Goal: Task Accomplishment & Management: Use online tool/utility

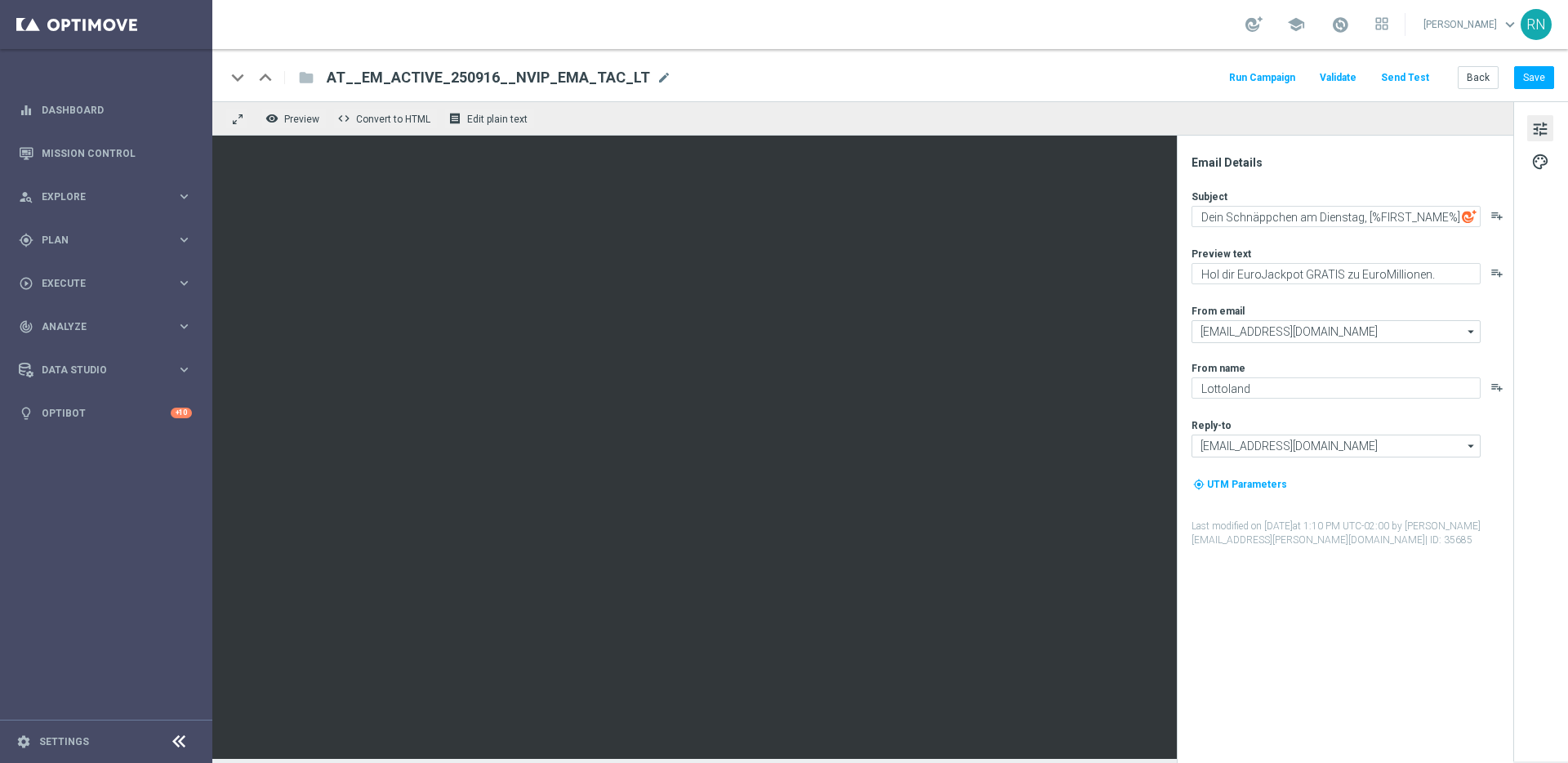
click at [1408, 78] on button "Send Test" at bounding box center [1405, 78] width 53 height 22
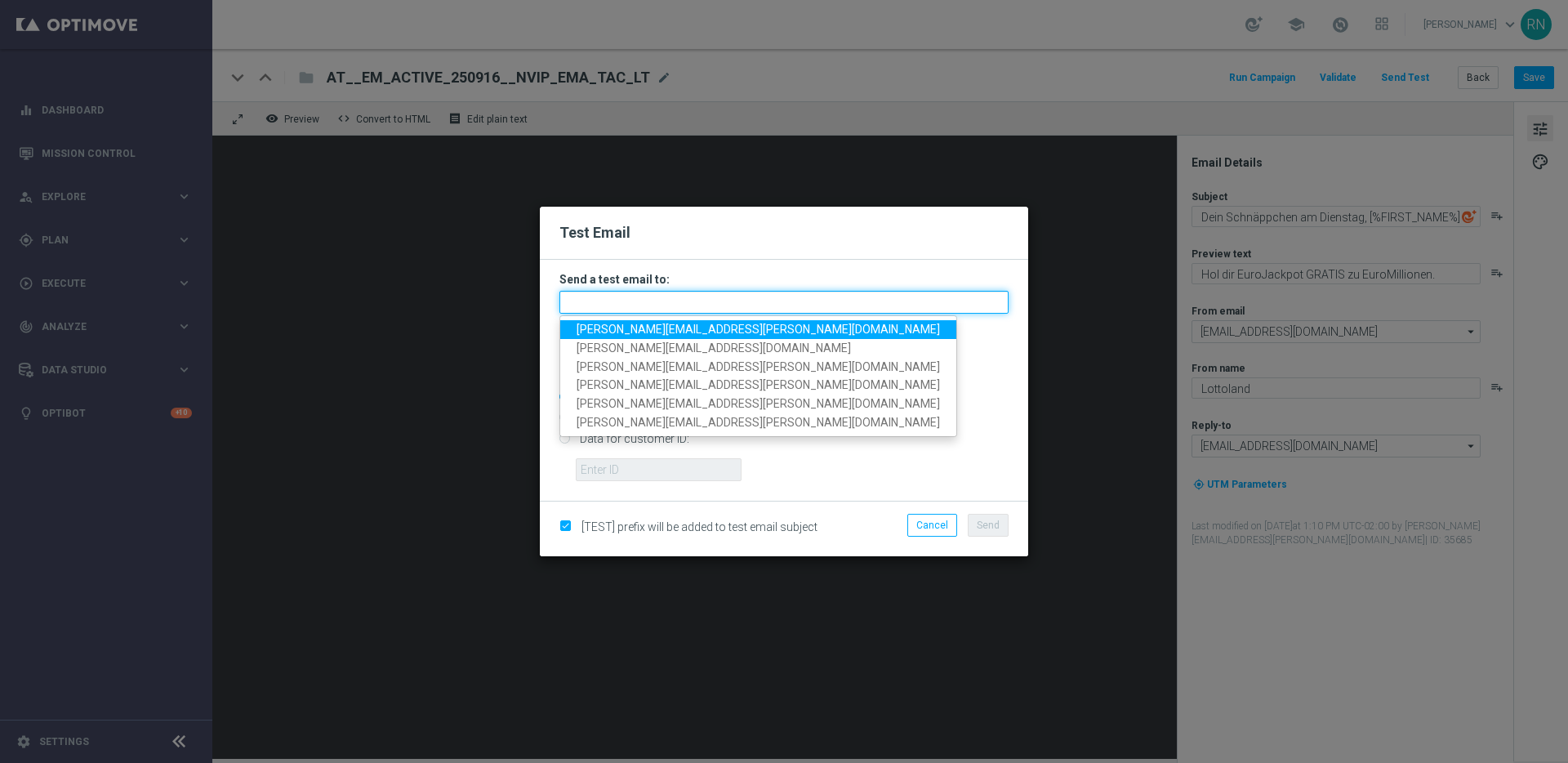
click at [726, 303] on input "text" at bounding box center [784, 302] width 449 height 23
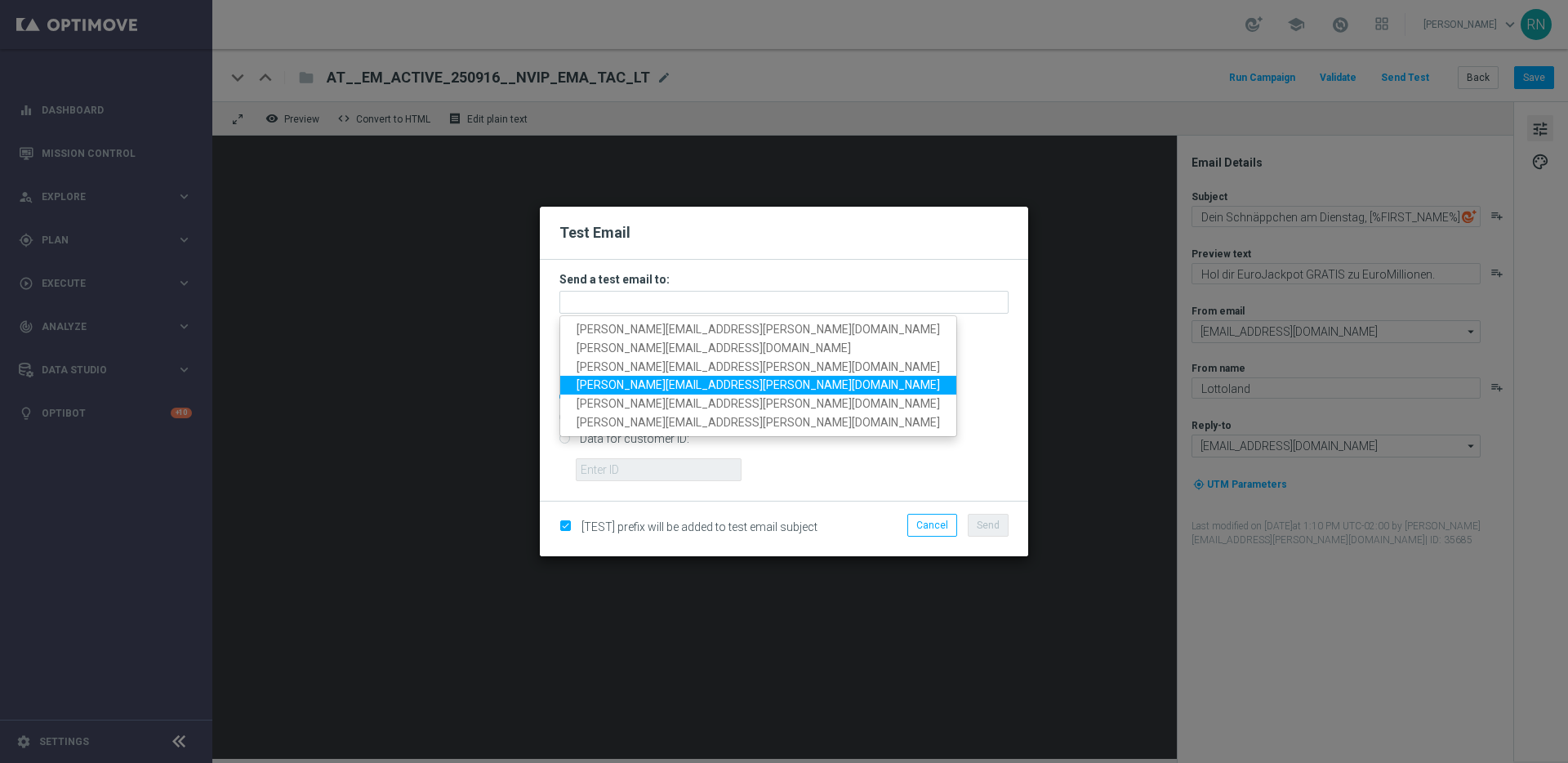
click at [681, 387] on span "[PERSON_NAME][EMAIL_ADDRESS][PERSON_NAME][DOMAIN_NAME]" at bounding box center [758, 385] width 364 height 13
type input "[PERSON_NAME][EMAIL_ADDRESS][PERSON_NAME][DOMAIN_NAME]"
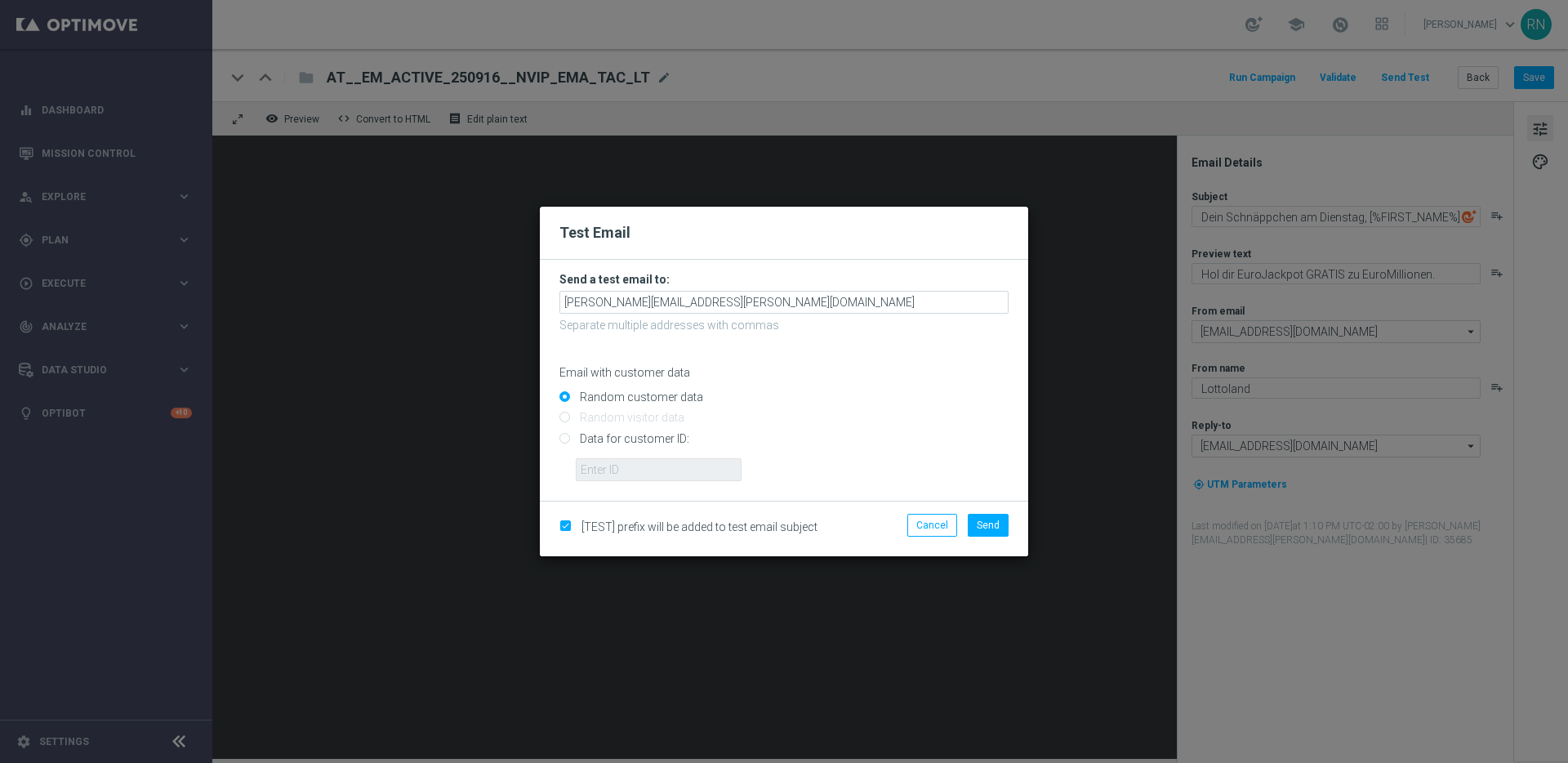
click at [610, 446] on input "Data for customer ID:" at bounding box center [784, 445] width 449 height 23
radio input "true"
click at [610, 465] on input "text" at bounding box center [658, 470] width 166 height 23
paste input "224105369"
type input "224105369"
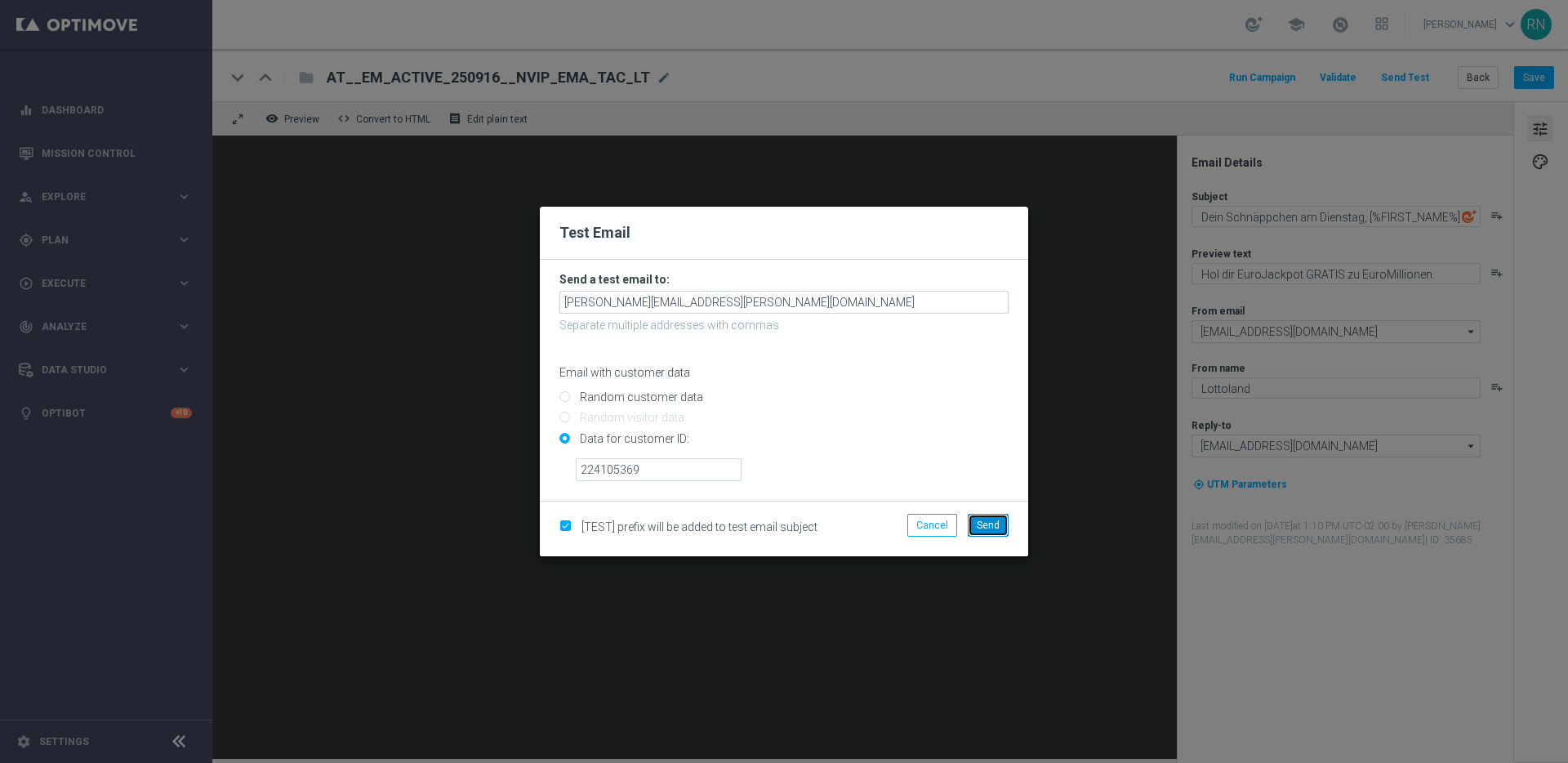
click at [988, 525] on span "Send" at bounding box center [988, 525] width 23 height 11
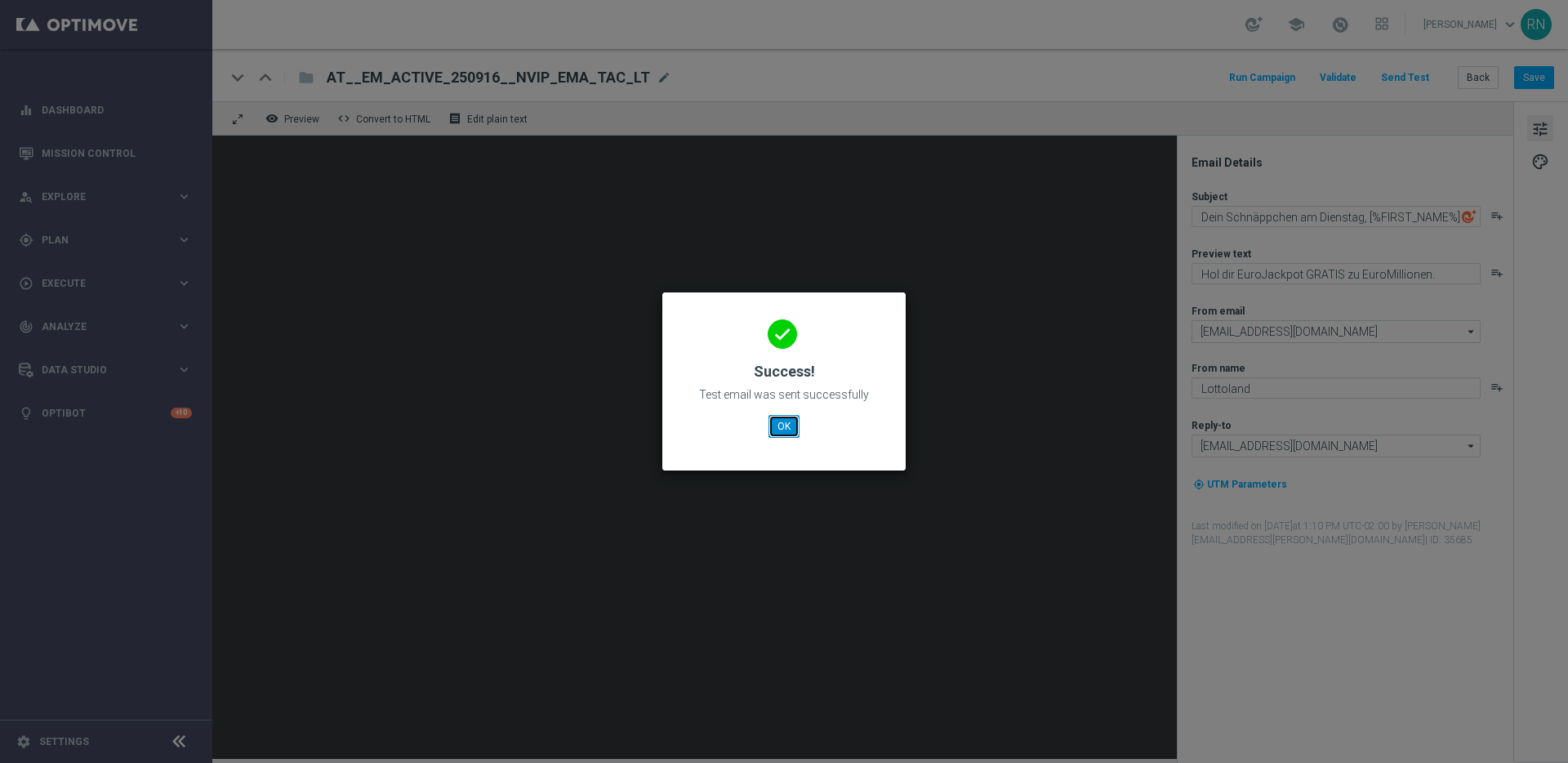
click at [779, 422] on button "OK" at bounding box center [783, 426] width 31 height 23
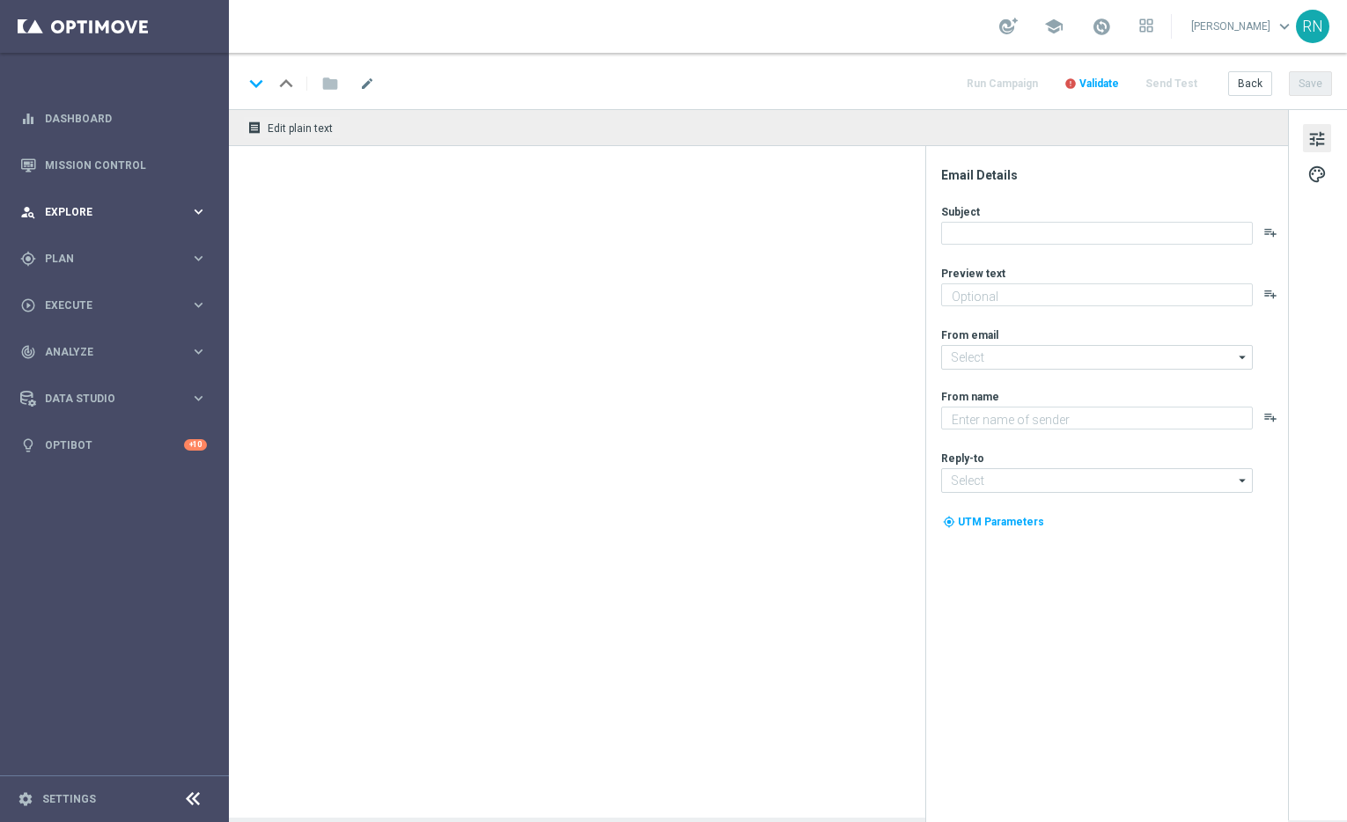
type textarea "Hol dir EuroJackpot GRATIS zu EuroMillionen."
type textarea "Lottoland"
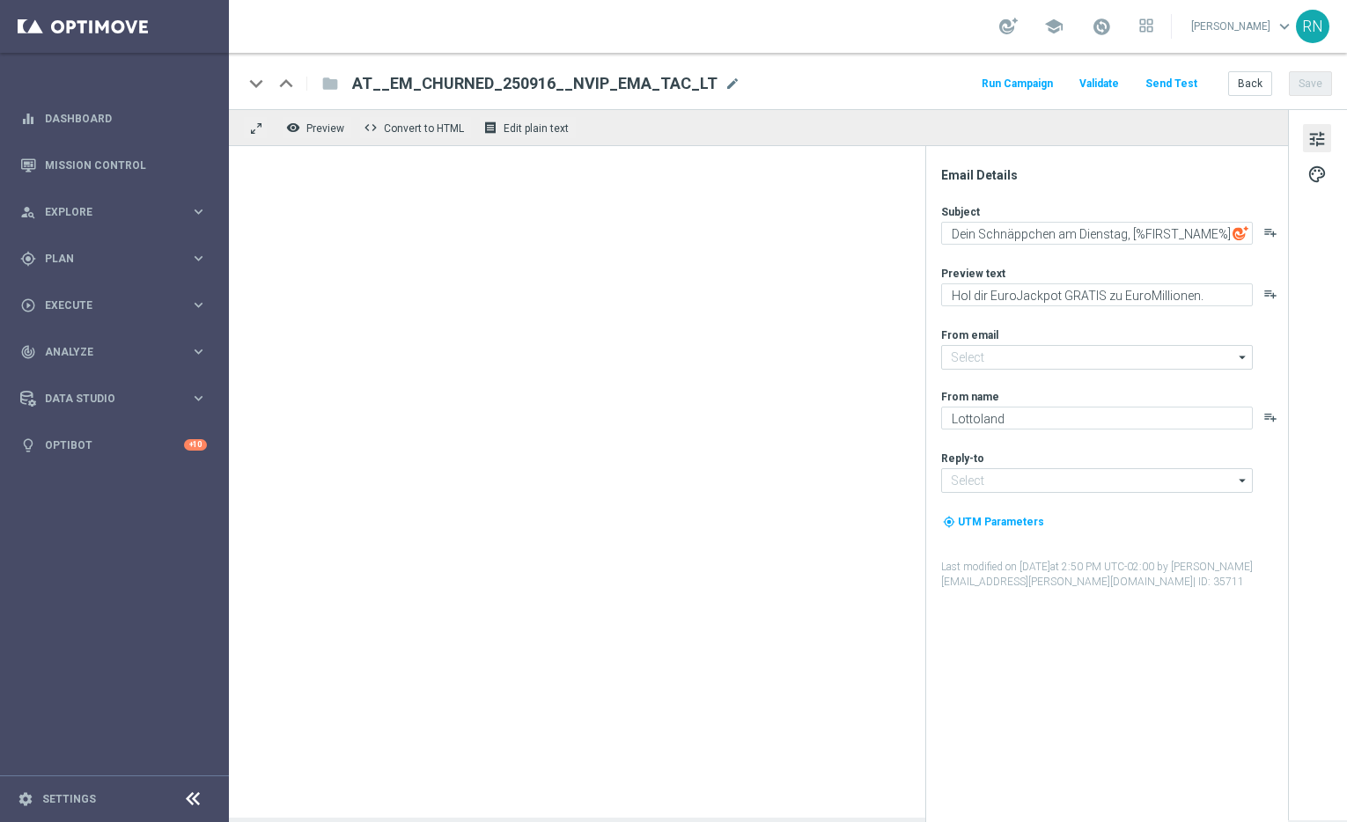
type input "mail@crm.lottoland.com"
type input "service@lottoland.com"
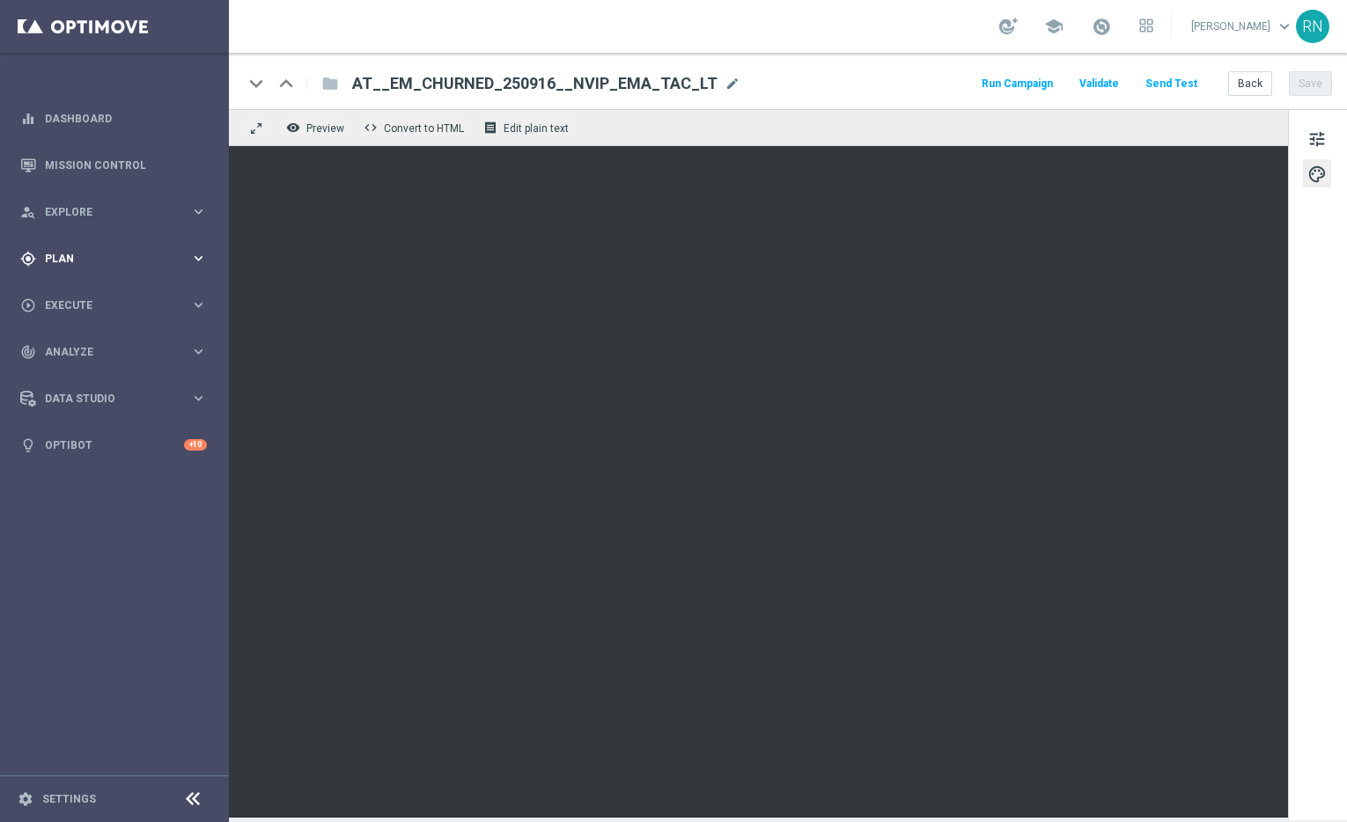
click at [194, 267] on div "gps_fixed Plan keyboard_arrow_right" at bounding box center [113, 258] width 227 height 47
click at [151, 351] on span "Templates" at bounding box center [110, 347] width 126 height 11
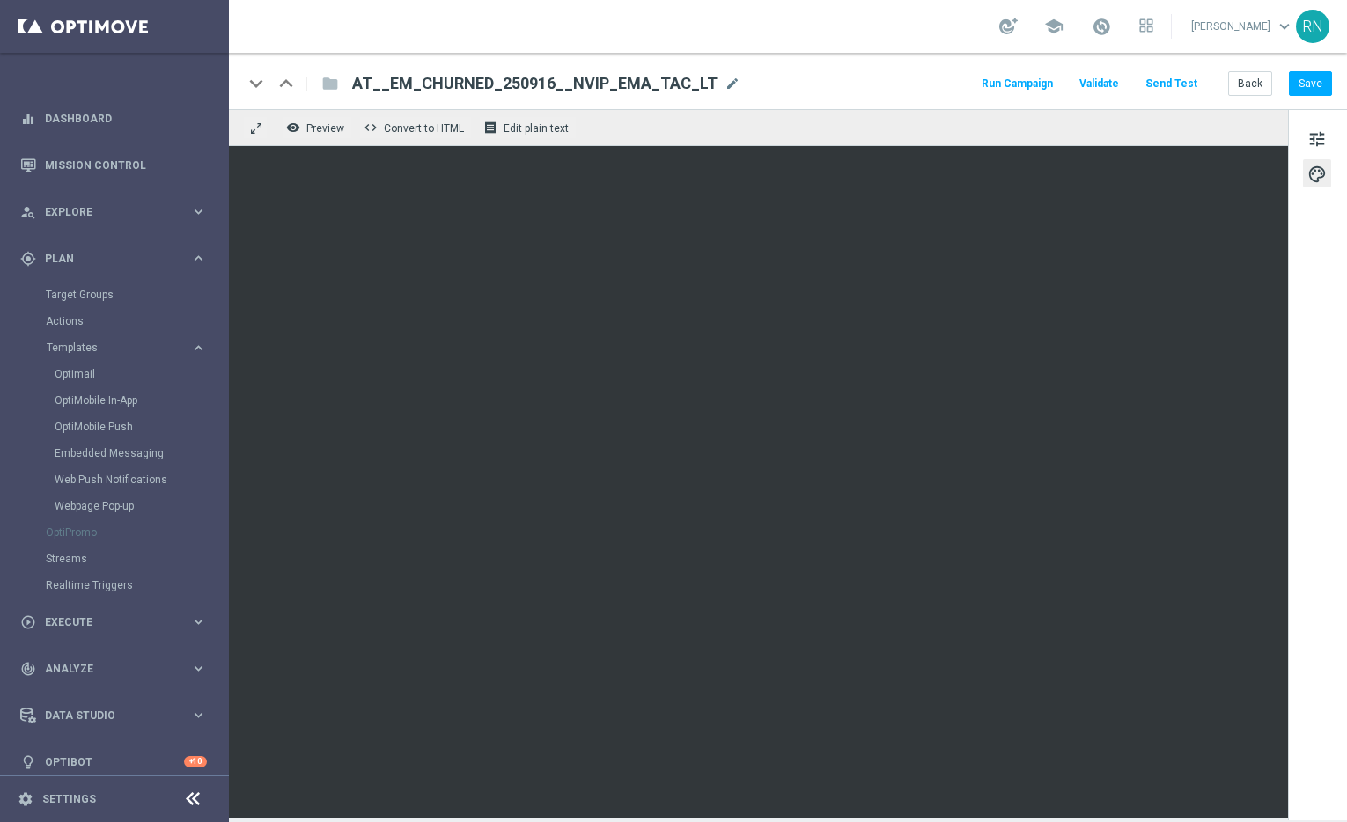
click at [1170, 87] on button "Send Test" at bounding box center [1170, 84] width 57 height 24
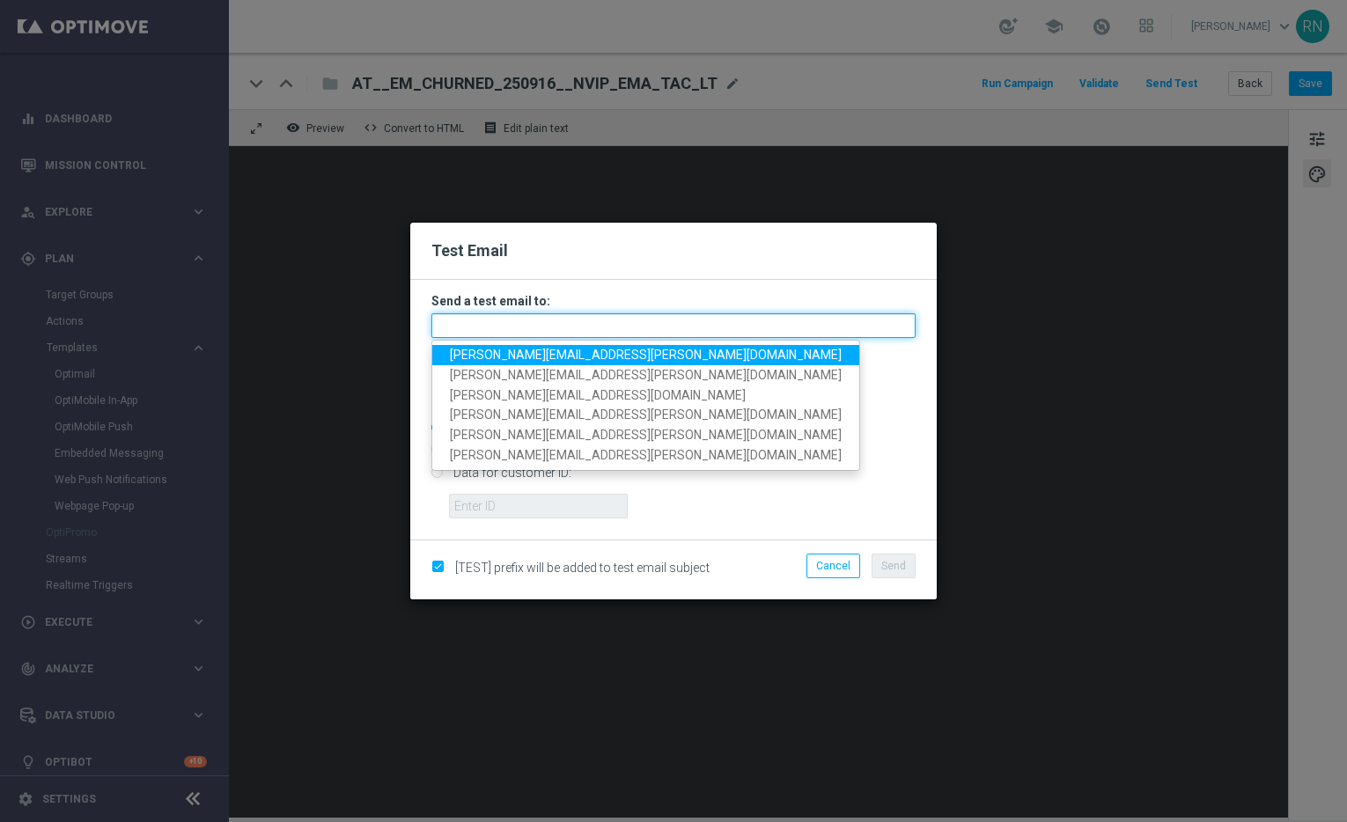
click at [506, 328] on input "text" at bounding box center [673, 325] width 484 height 25
click at [537, 356] on span "[PERSON_NAME][EMAIL_ADDRESS][PERSON_NAME][DOMAIN_NAME]" at bounding box center [646, 355] width 392 height 14
type input "[PERSON_NAME][EMAIL_ADDRESS][PERSON_NAME][DOMAIN_NAME]"
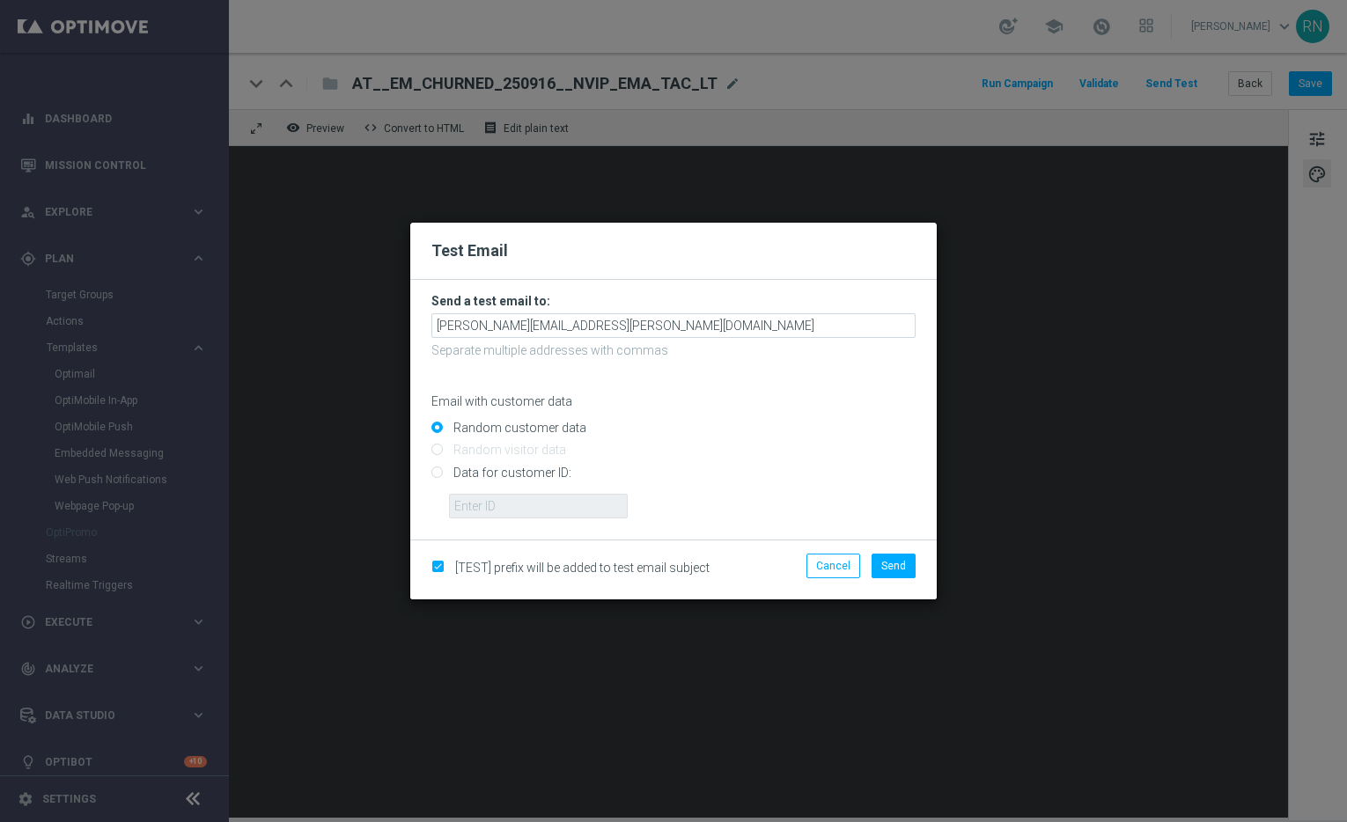
click at [494, 475] on input "Data for customer ID:" at bounding box center [673, 479] width 484 height 25
radio input "true"
click at [579, 514] on input "text" at bounding box center [538, 506] width 179 height 25
paste input "224105369"
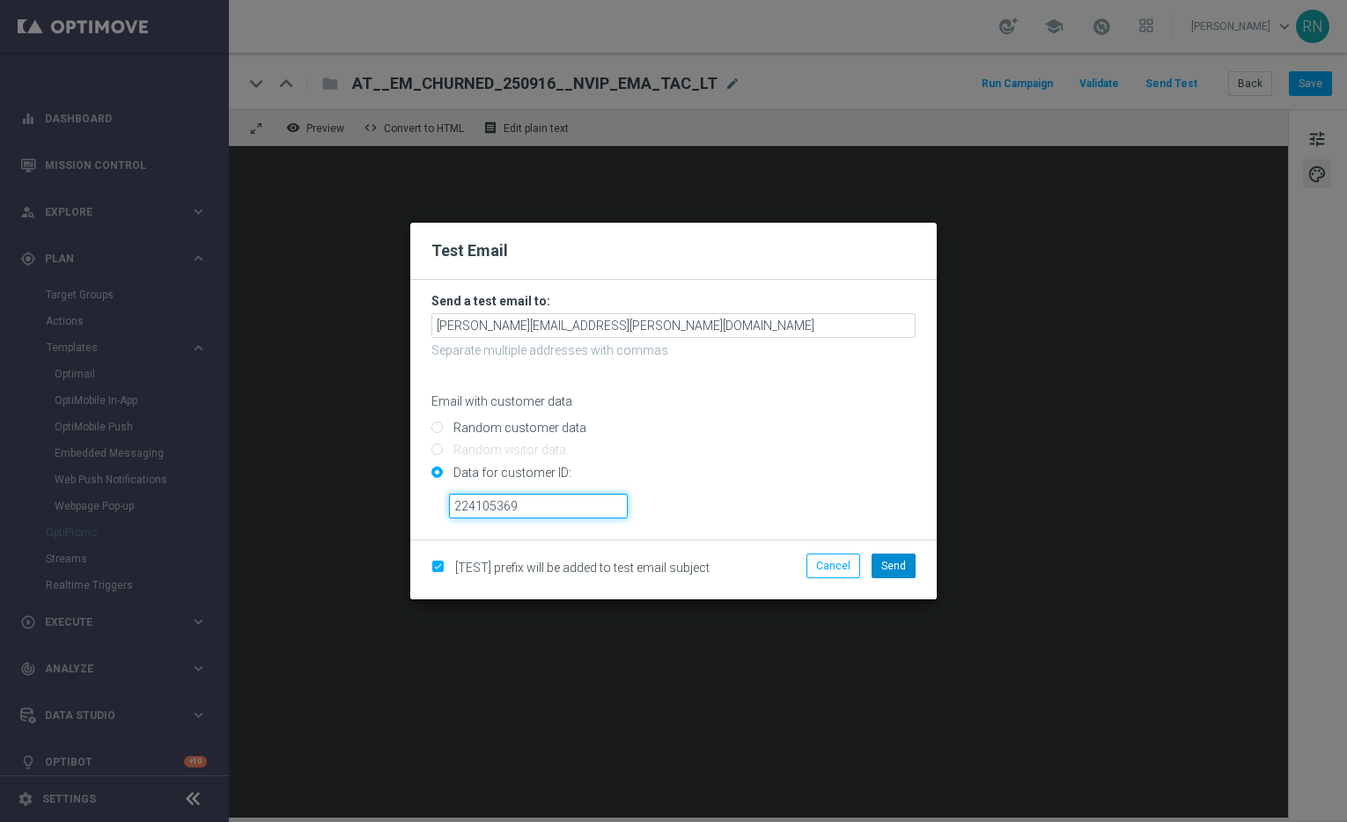
type input "224105369"
click at [878, 567] on button "Send" at bounding box center [893, 566] width 44 height 25
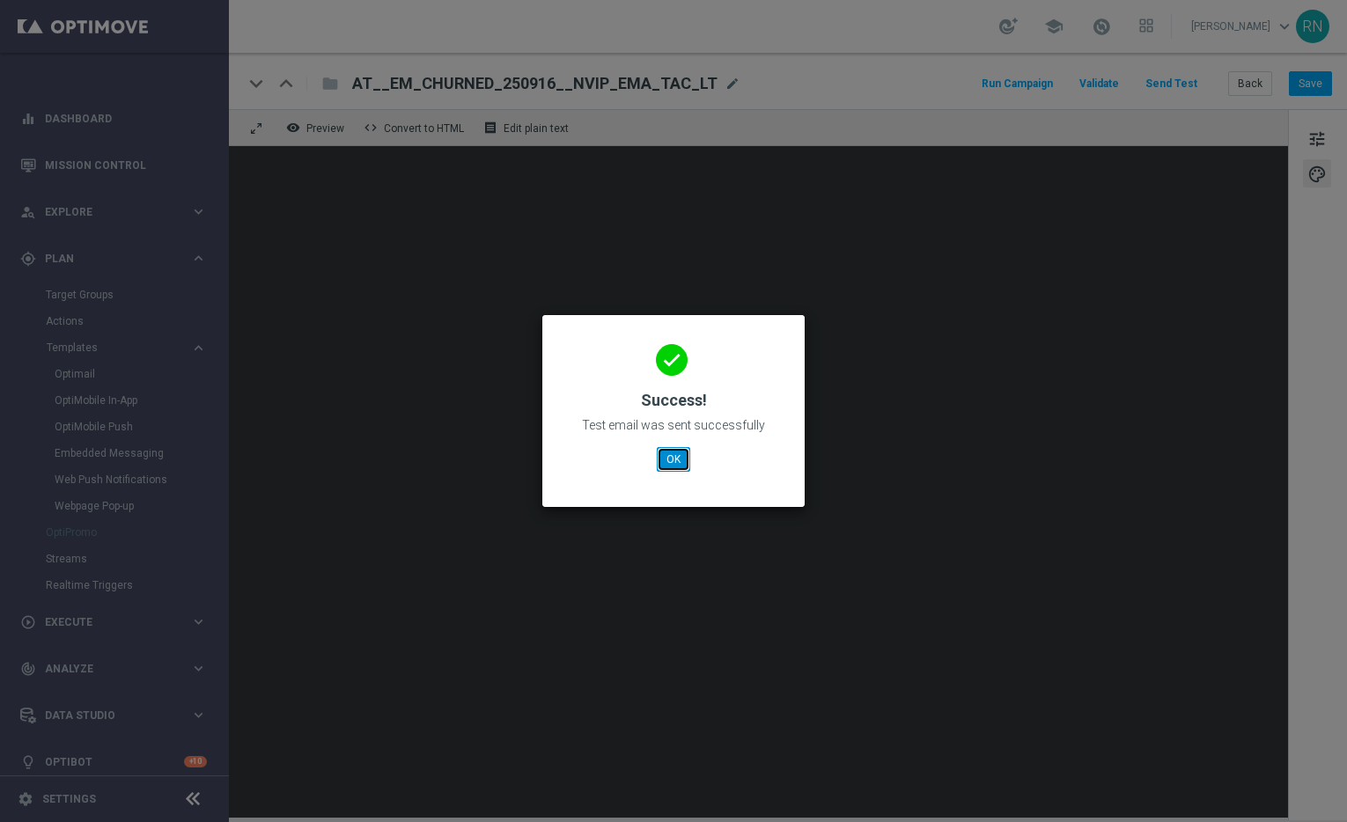
click at [670, 463] on button "OK" at bounding box center [673, 459] width 33 height 25
